Goal: Task Accomplishment & Management: Use online tool/utility

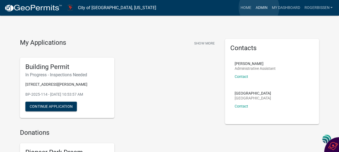
click at [259, 8] on link "Admin" at bounding box center [261, 8] width 16 height 10
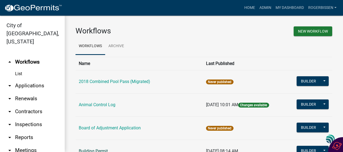
click at [86, 152] on html "Internet Explorer does NOT work with GeoPermits. Get a new browser for more sec…" at bounding box center [171, 76] width 343 height 152
click at [87, 149] on link "Building Permit" at bounding box center [93, 150] width 29 height 5
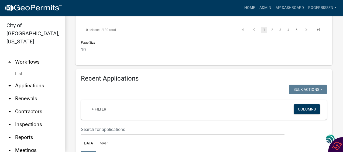
scroll to position [433, 0]
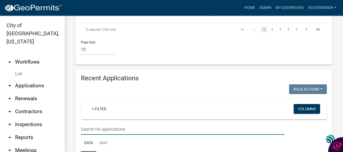
click at [88, 124] on input "text" at bounding box center [182, 129] width 203 height 11
type input "Cyclone"
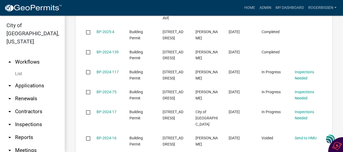
scroll to position [658, 0]
